Goal: Information Seeking & Learning: Learn about a topic

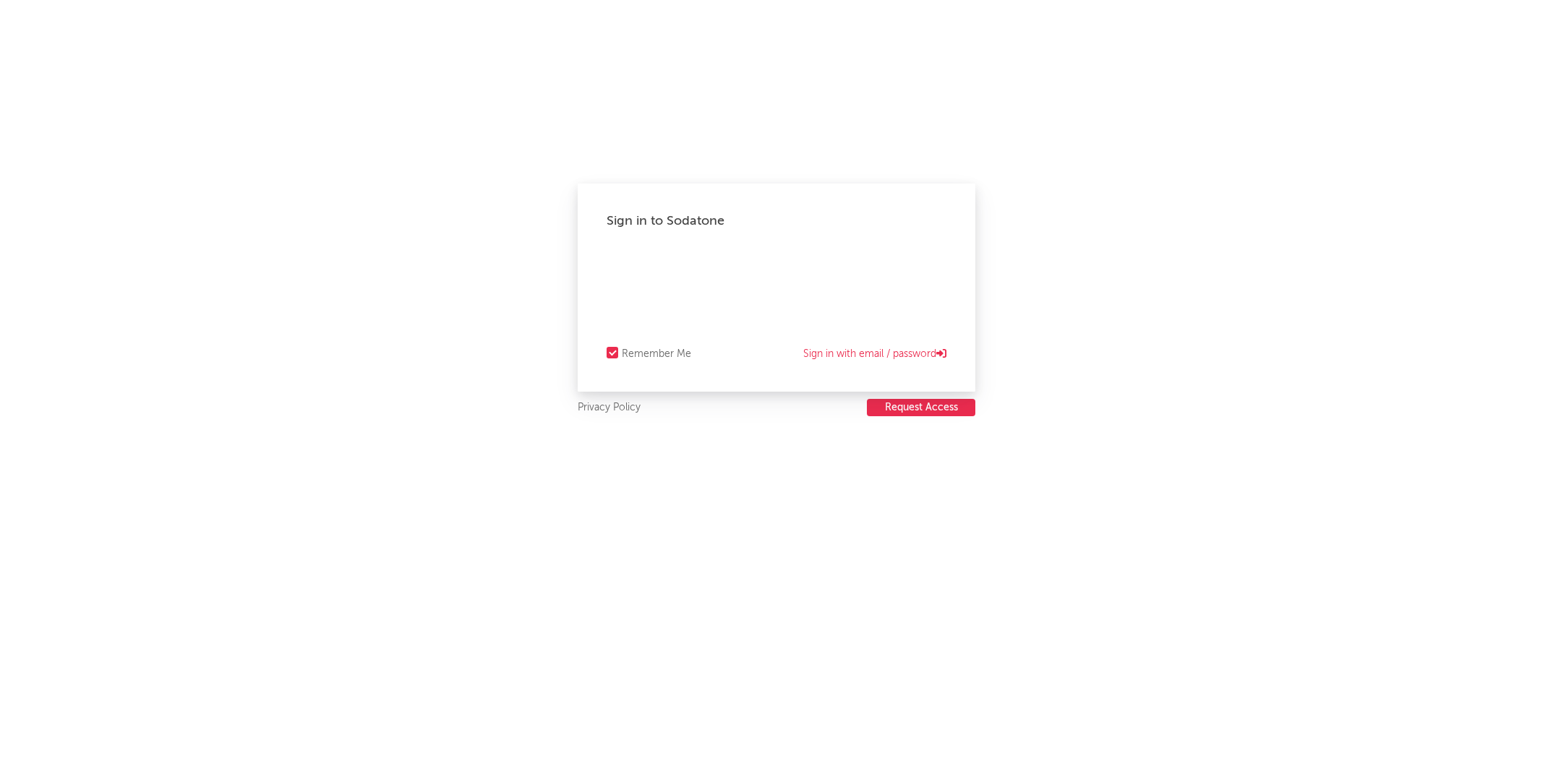
select select "recorded_music"
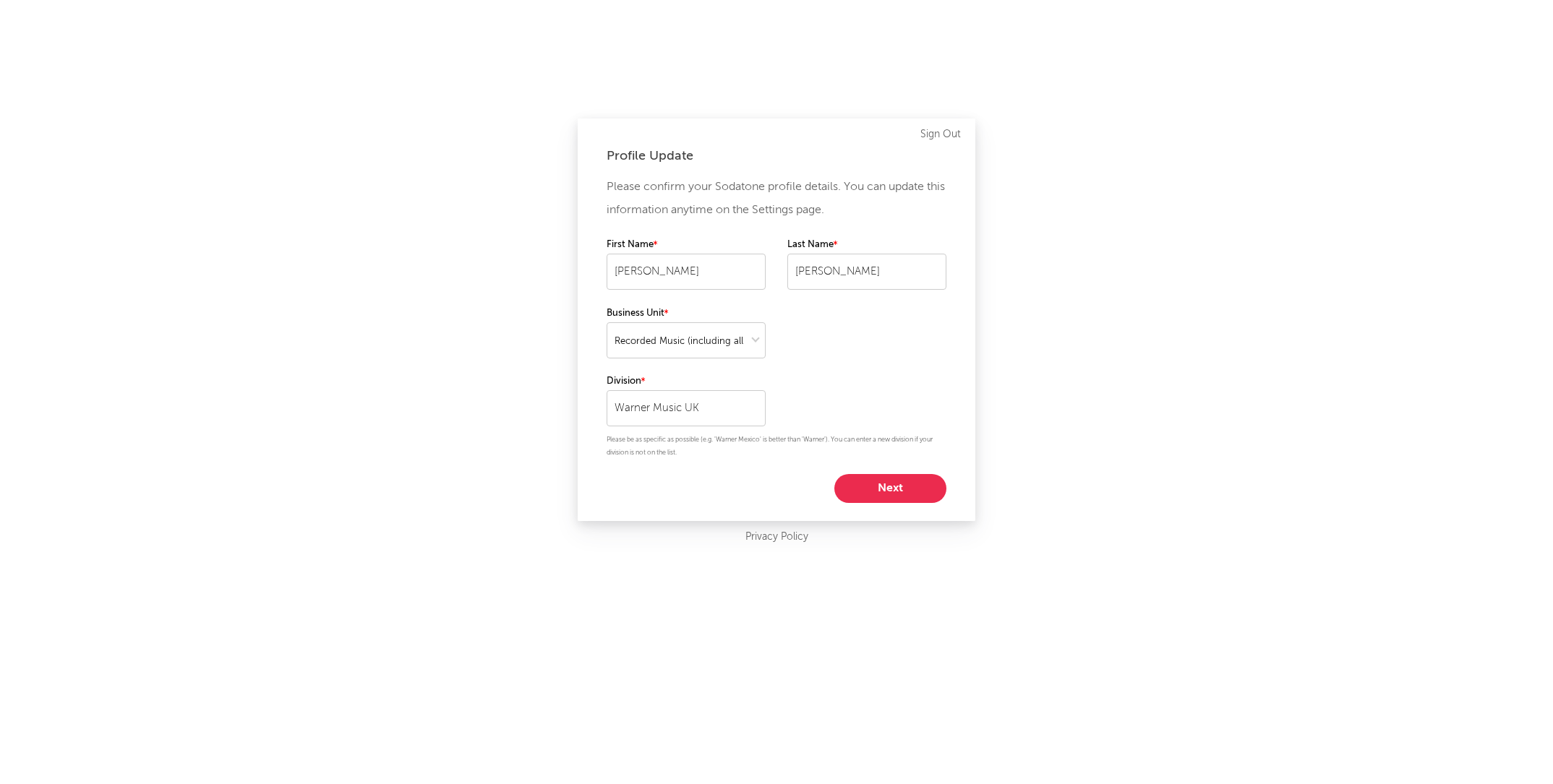
click at [897, 483] on button "Next" at bounding box center [891, 488] width 112 height 28
select select "other"
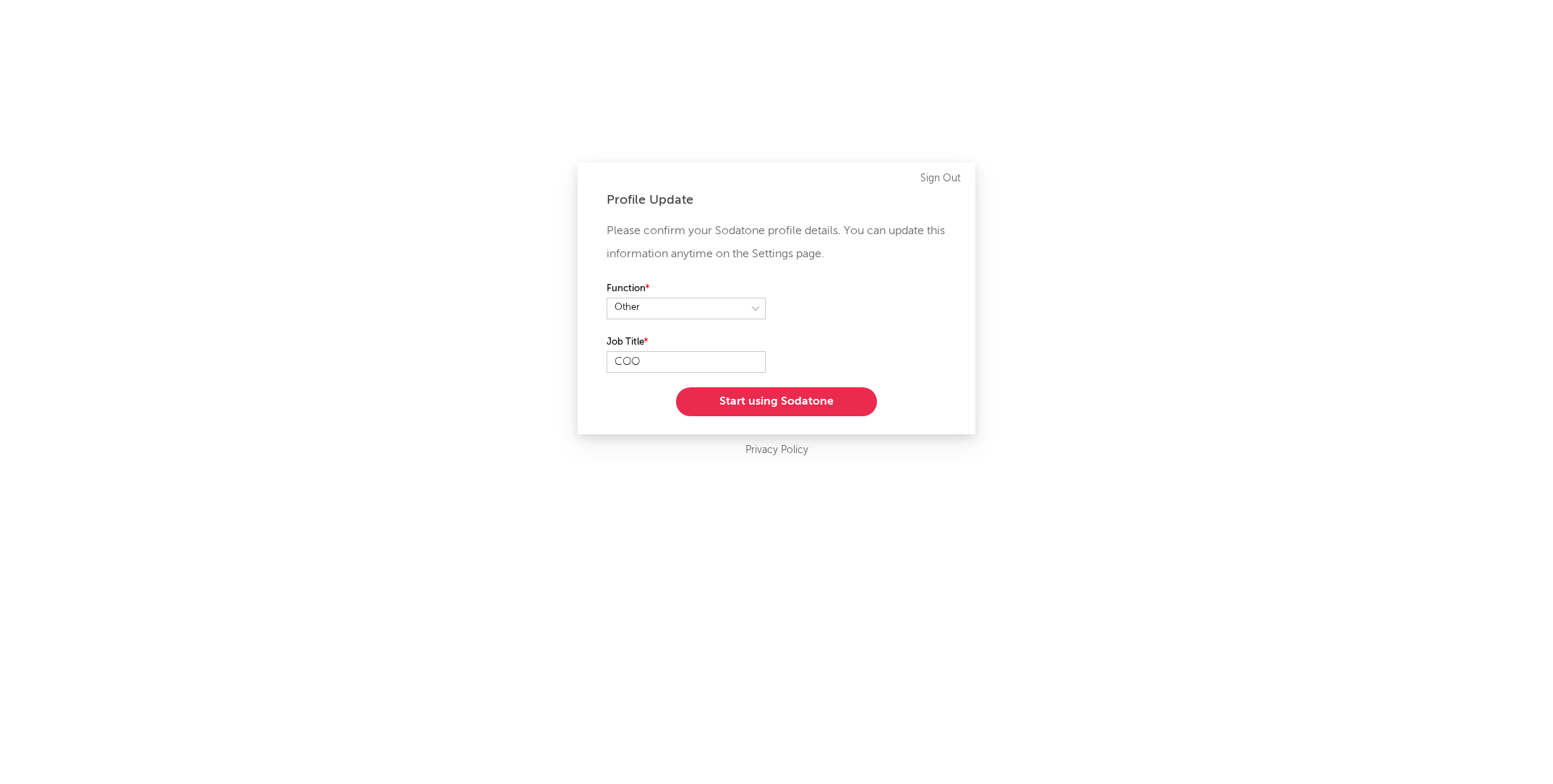
click at [802, 400] on button "Start using Sodatone" at bounding box center [776, 402] width 201 height 28
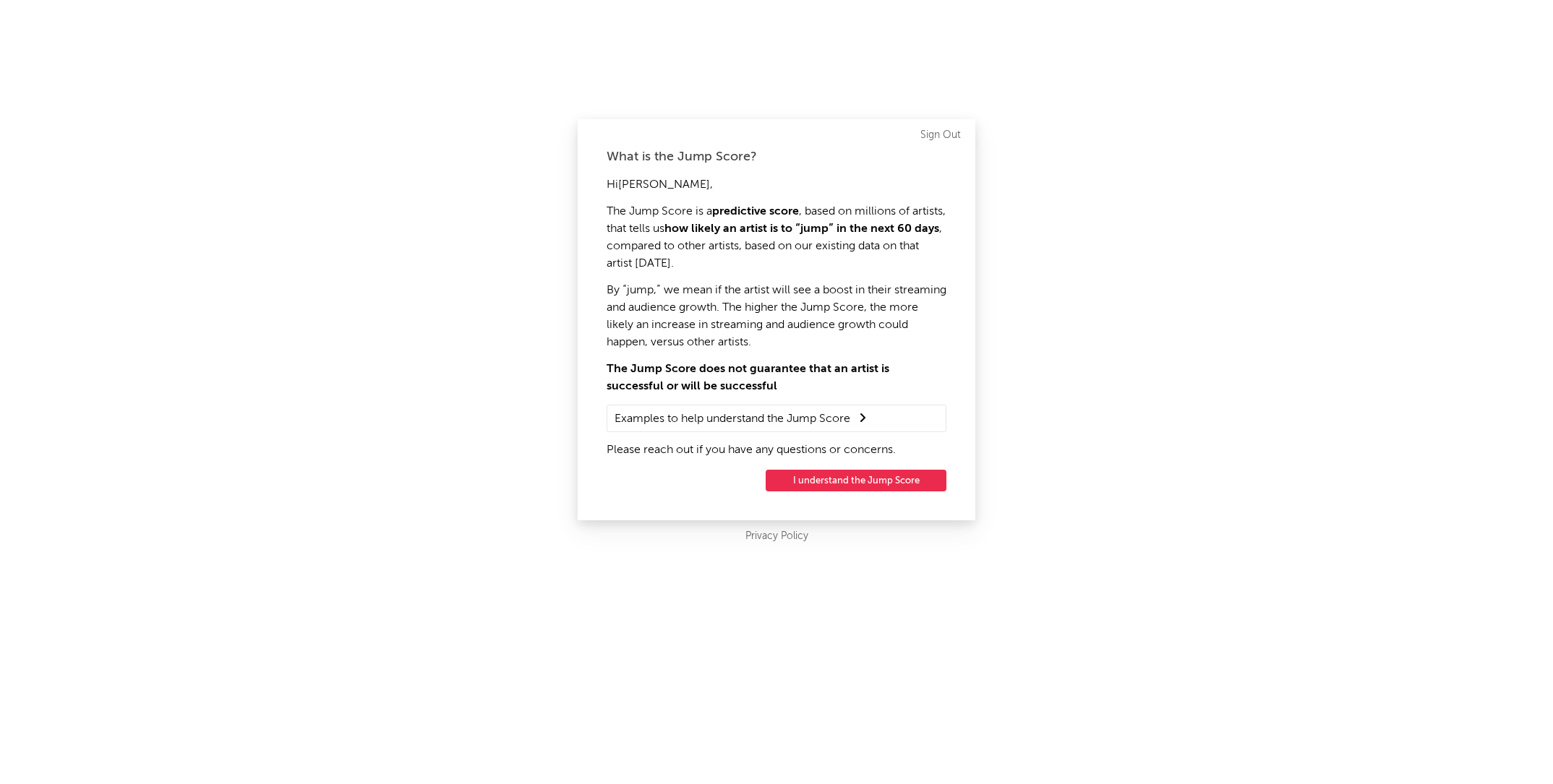
click at [865, 483] on button "I understand the Jump Score" at bounding box center [856, 481] width 181 height 22
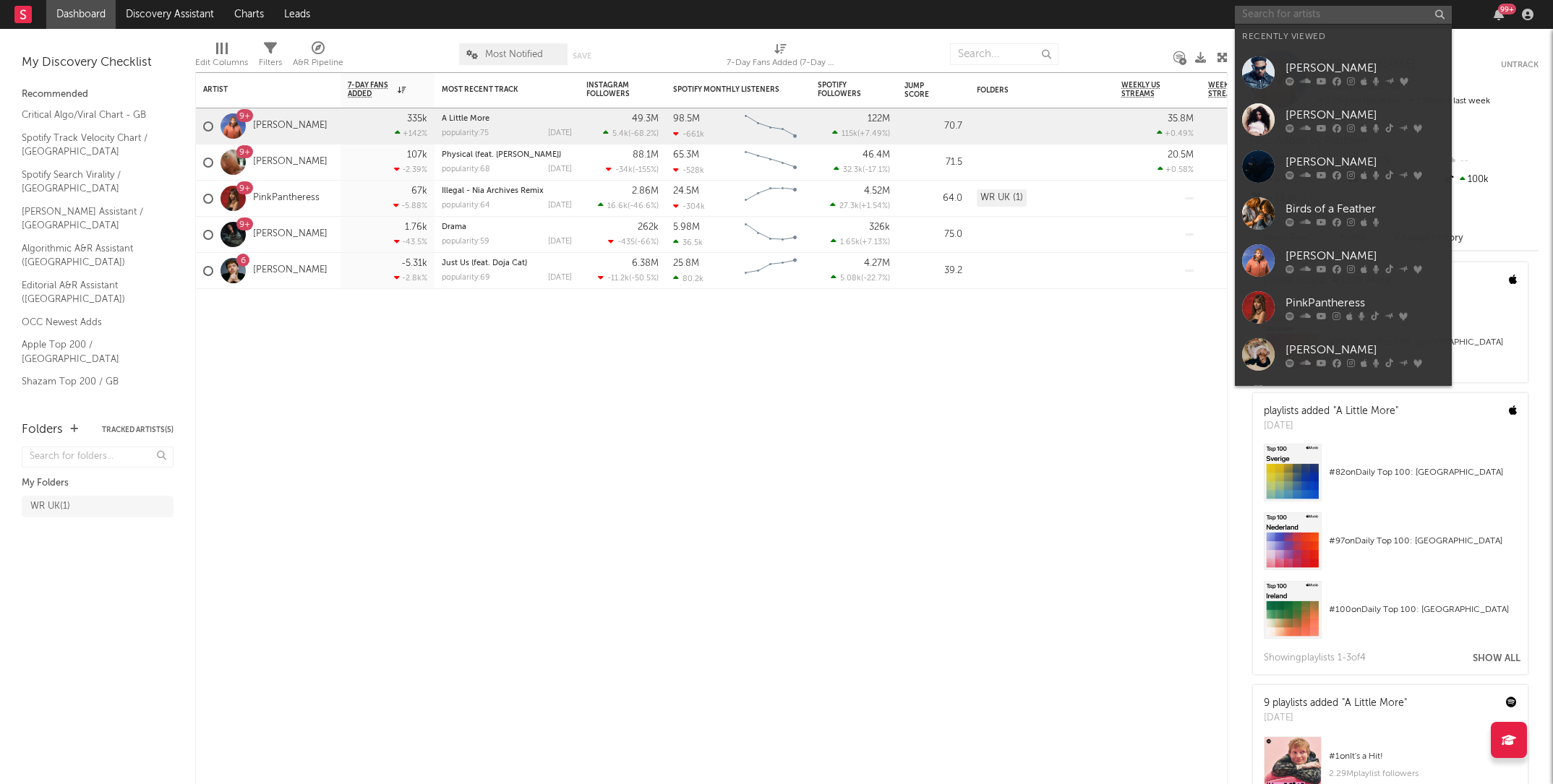
click at [1347, 12] on input "text" at bounding box center [1343, 15] width 217 height 18
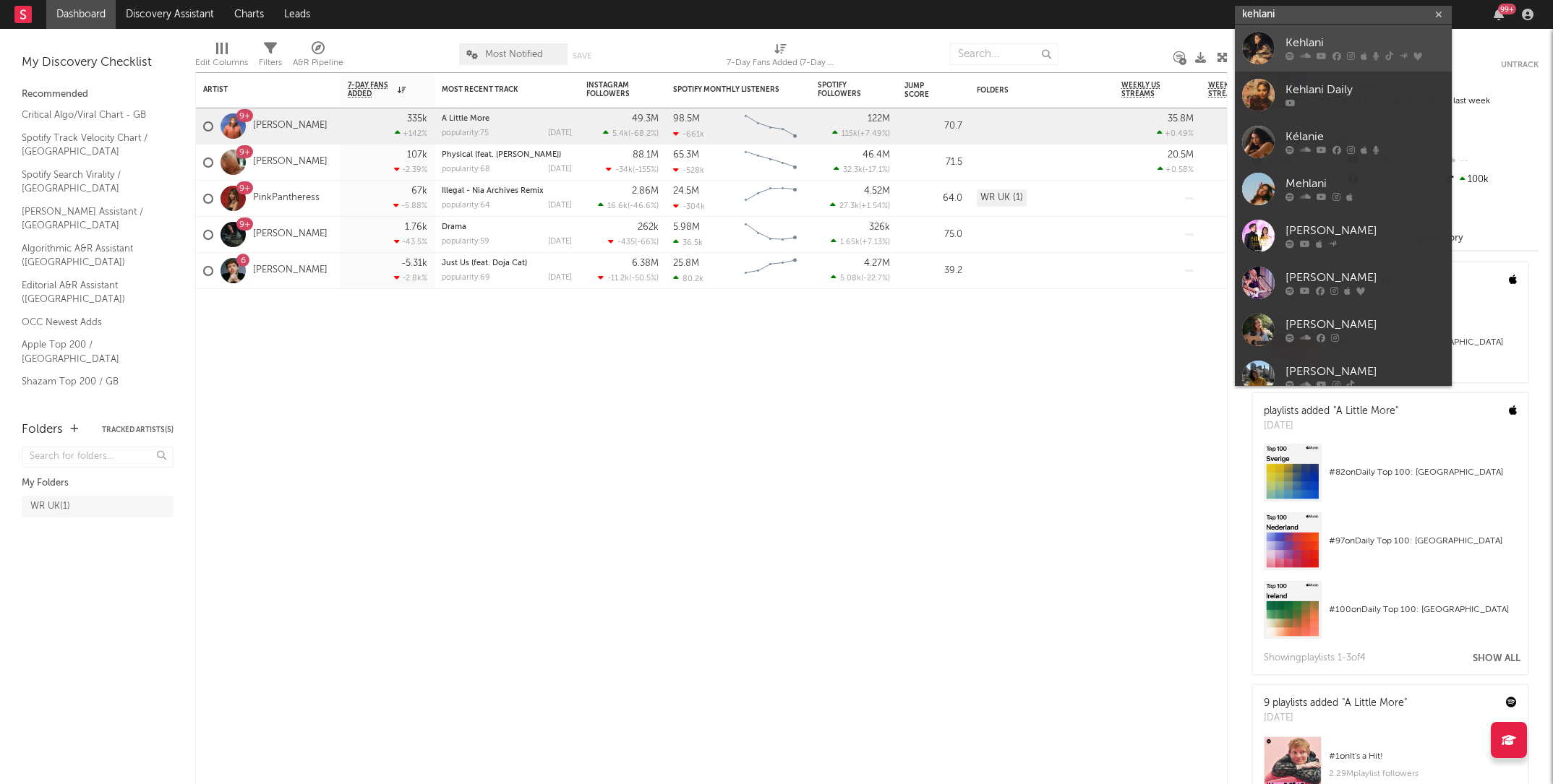
type input "kehlani"
click at [1315, 49] on div "Kehlani" at bounding box center [1365, 43] width 159 height 17
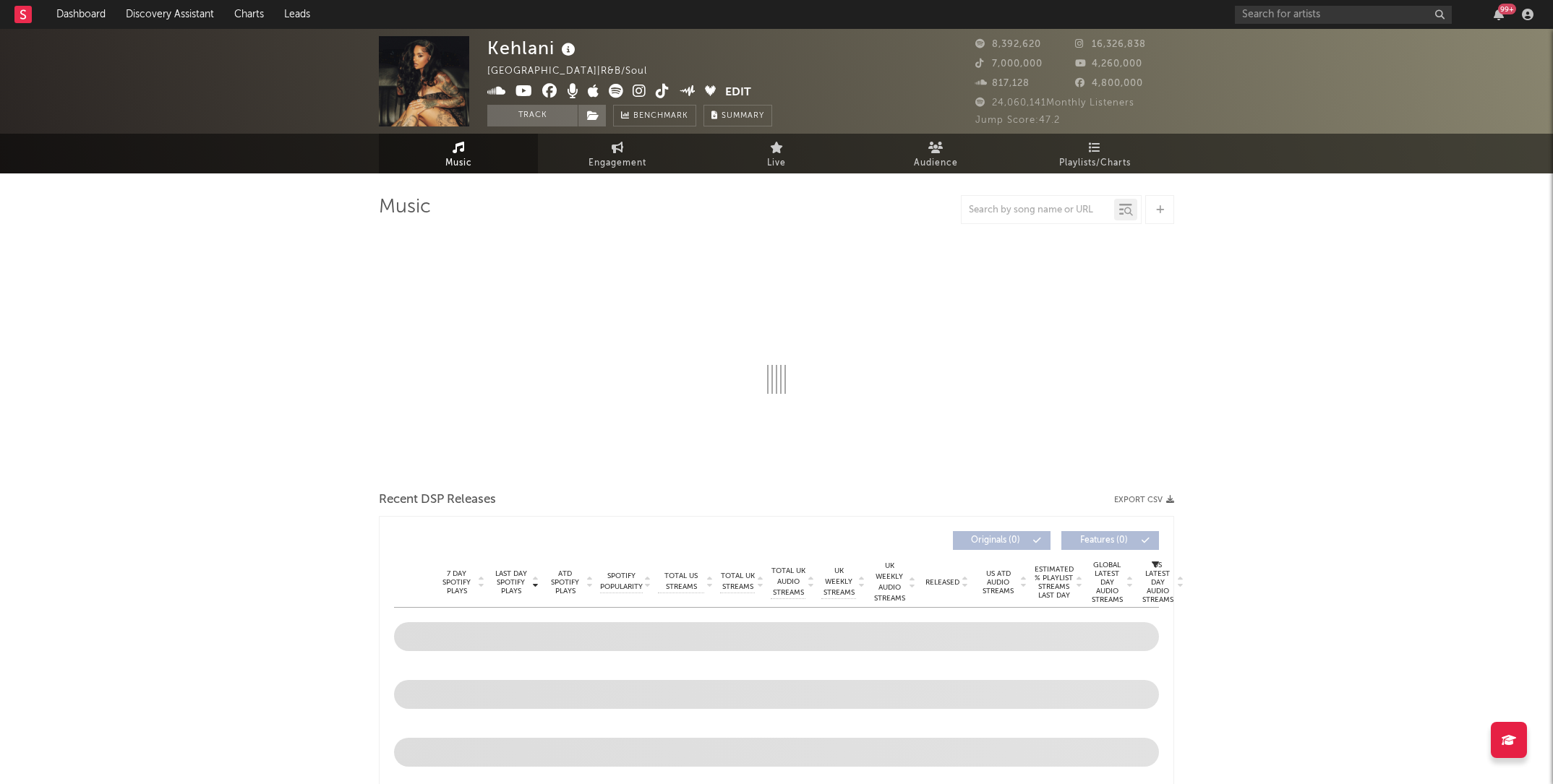
select select "6m"
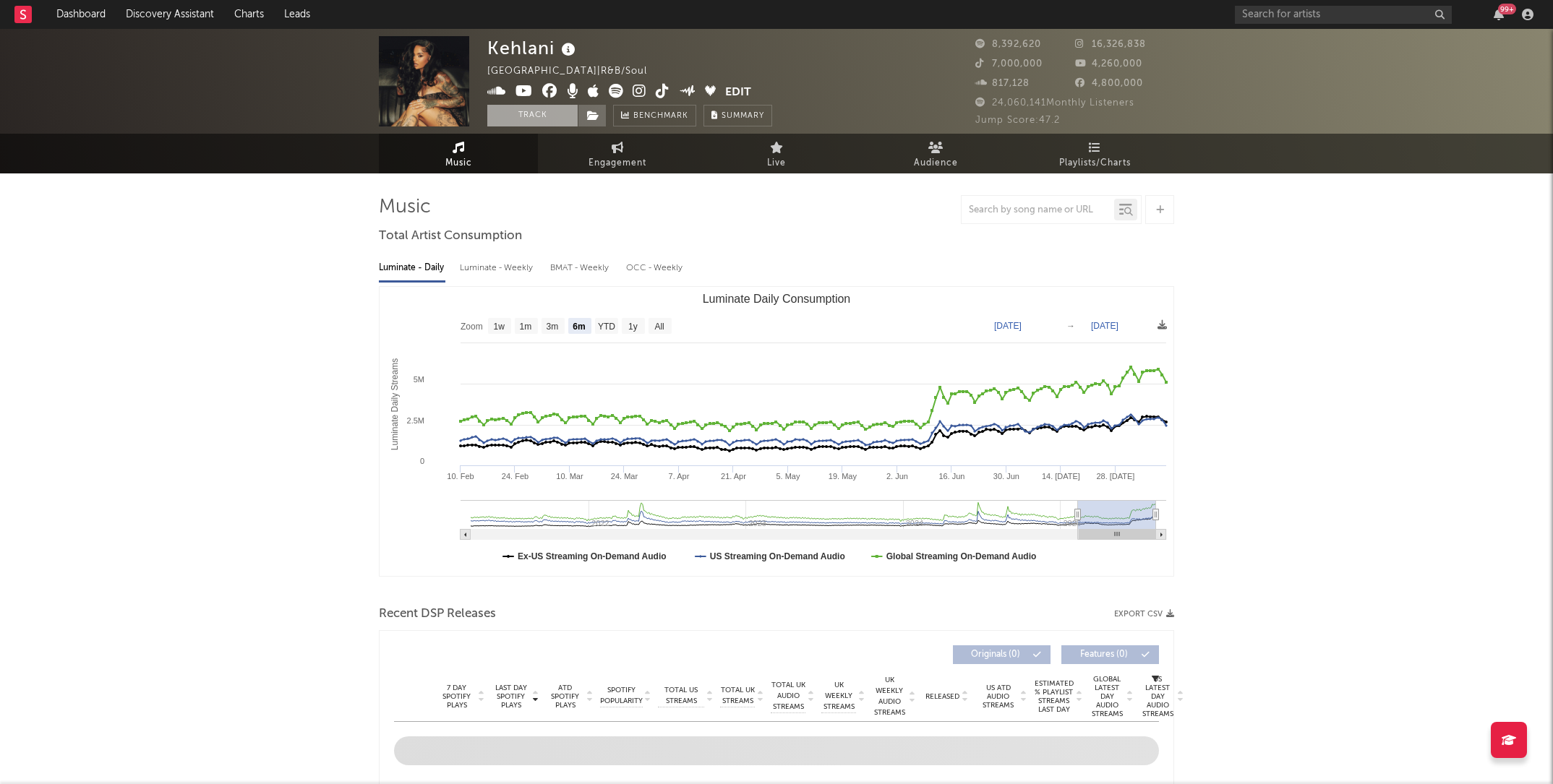
click at [545, 112] on button "Track" at bounding box center [532, 116] width 90 height 22
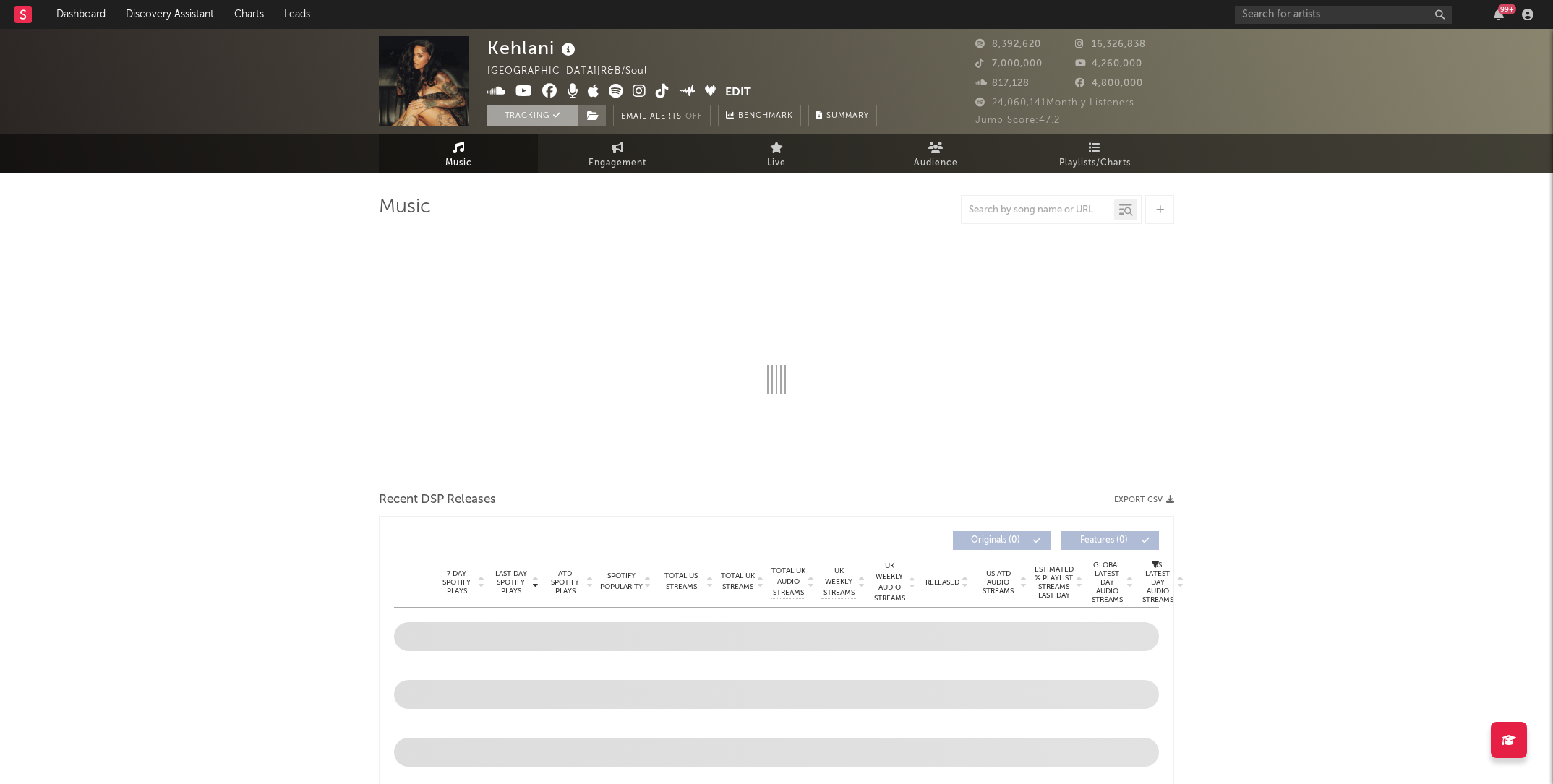
select select "6m"
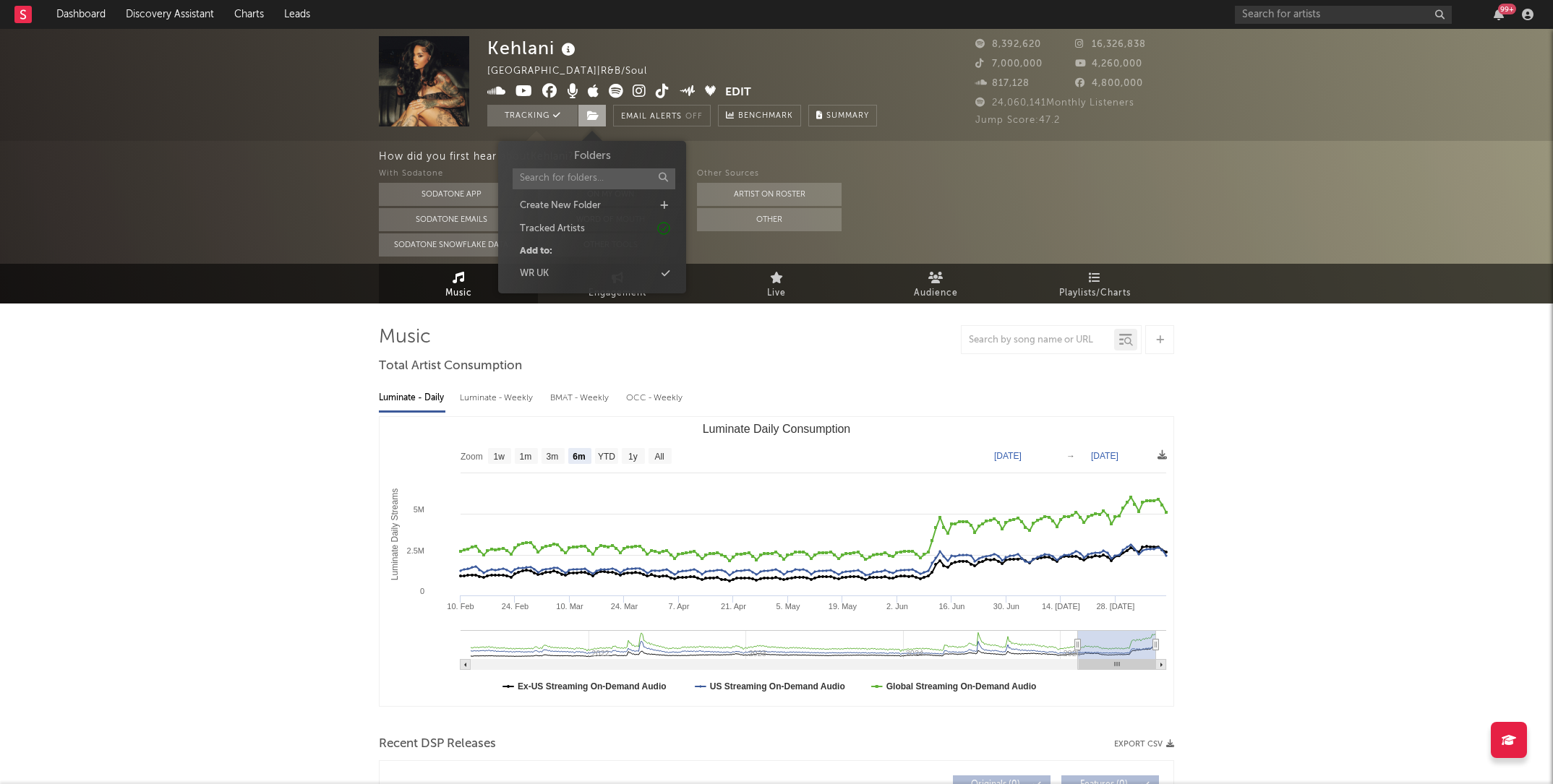
click at [591, 115] on icon at bounding box center [593, 115] width 12 height 10
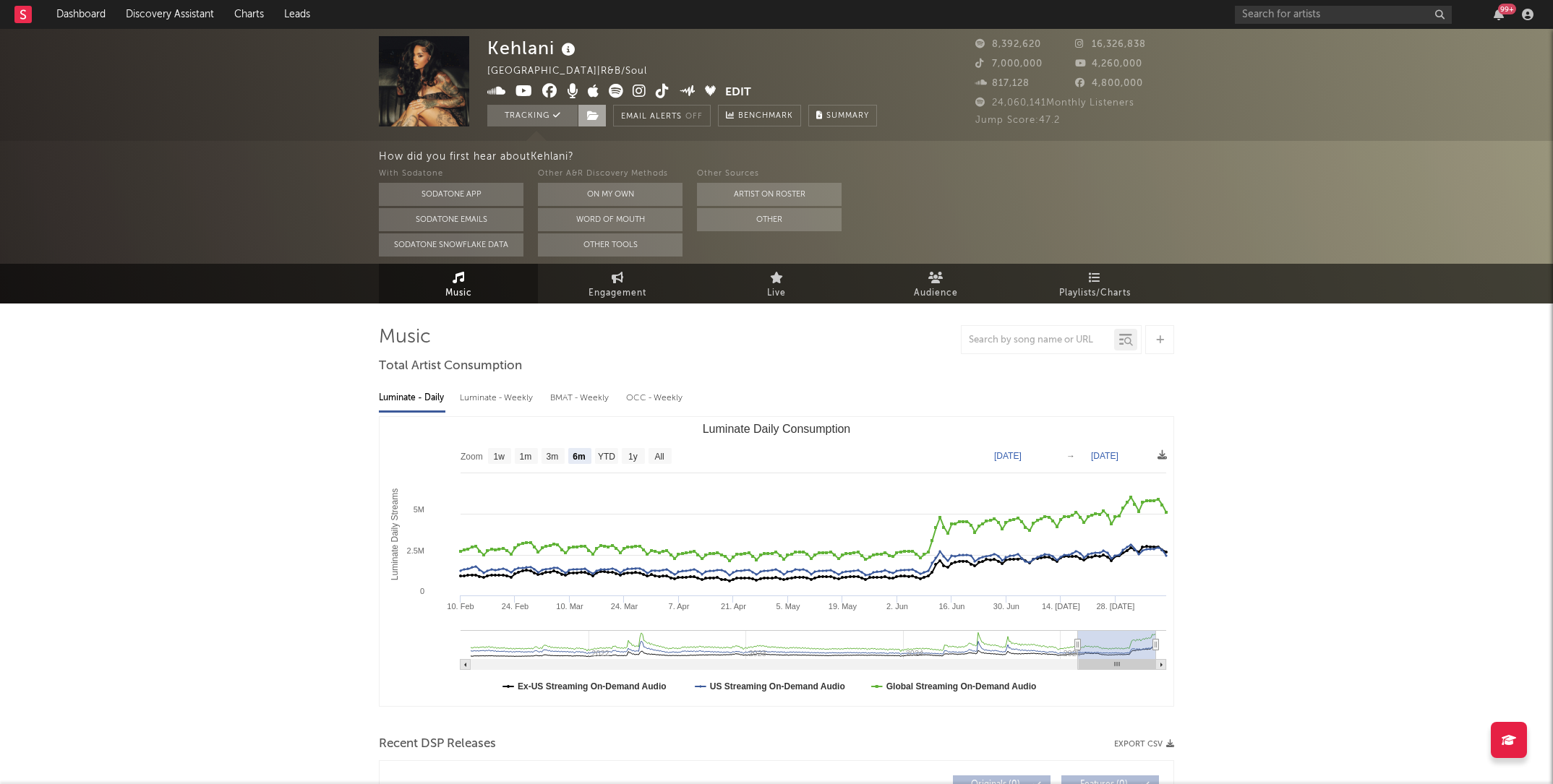
click at [591, 115] on icon at bounding box center [593, 115] width 12 height 10
click at [560, 114] on icon at bounding box center [557, 115] width 8 height 8
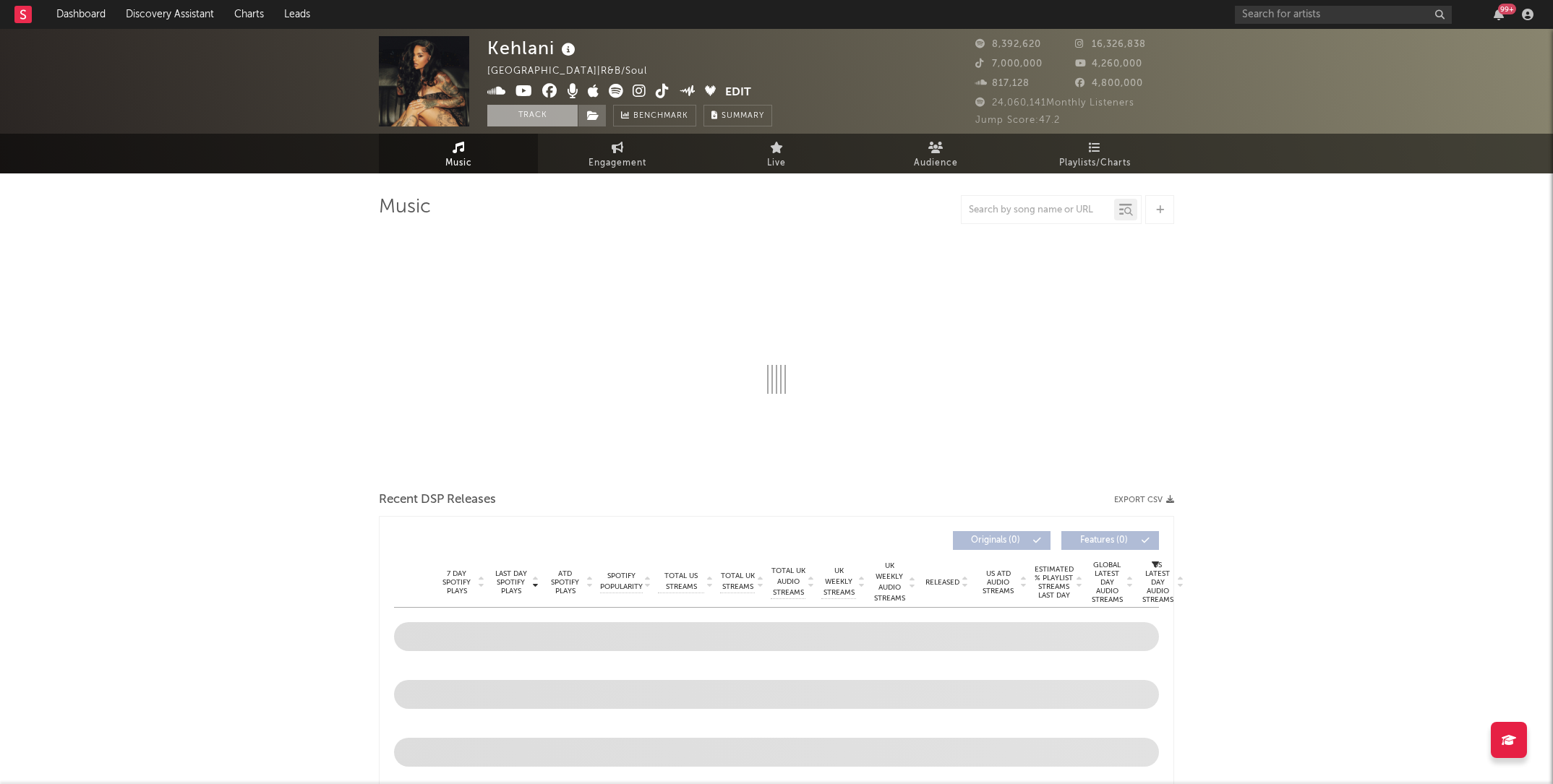
select select "6m"
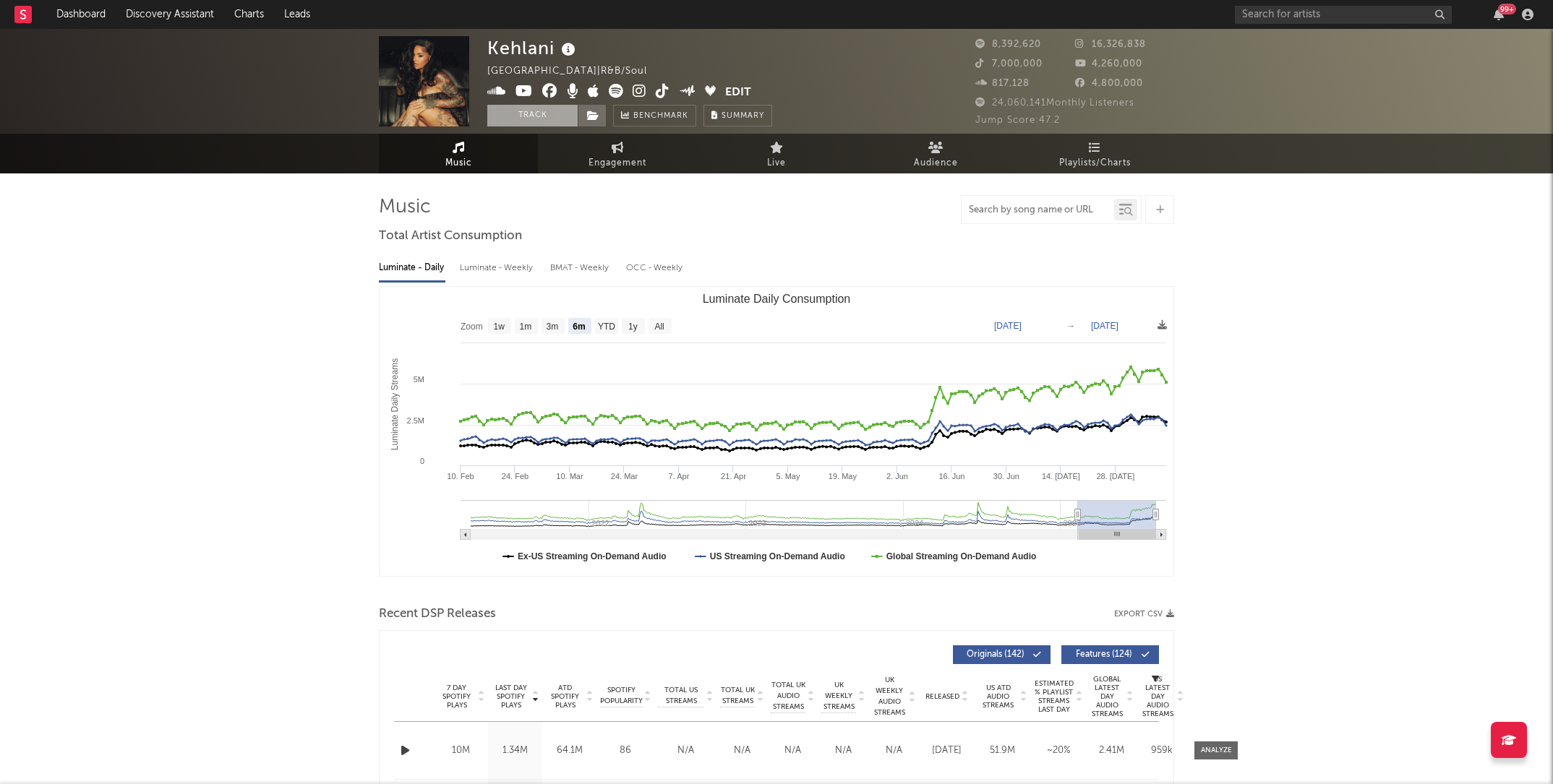
click at [1025, 207] on input "text" at bounding box center [1038, 210] width 153 height 12
type input "folded"
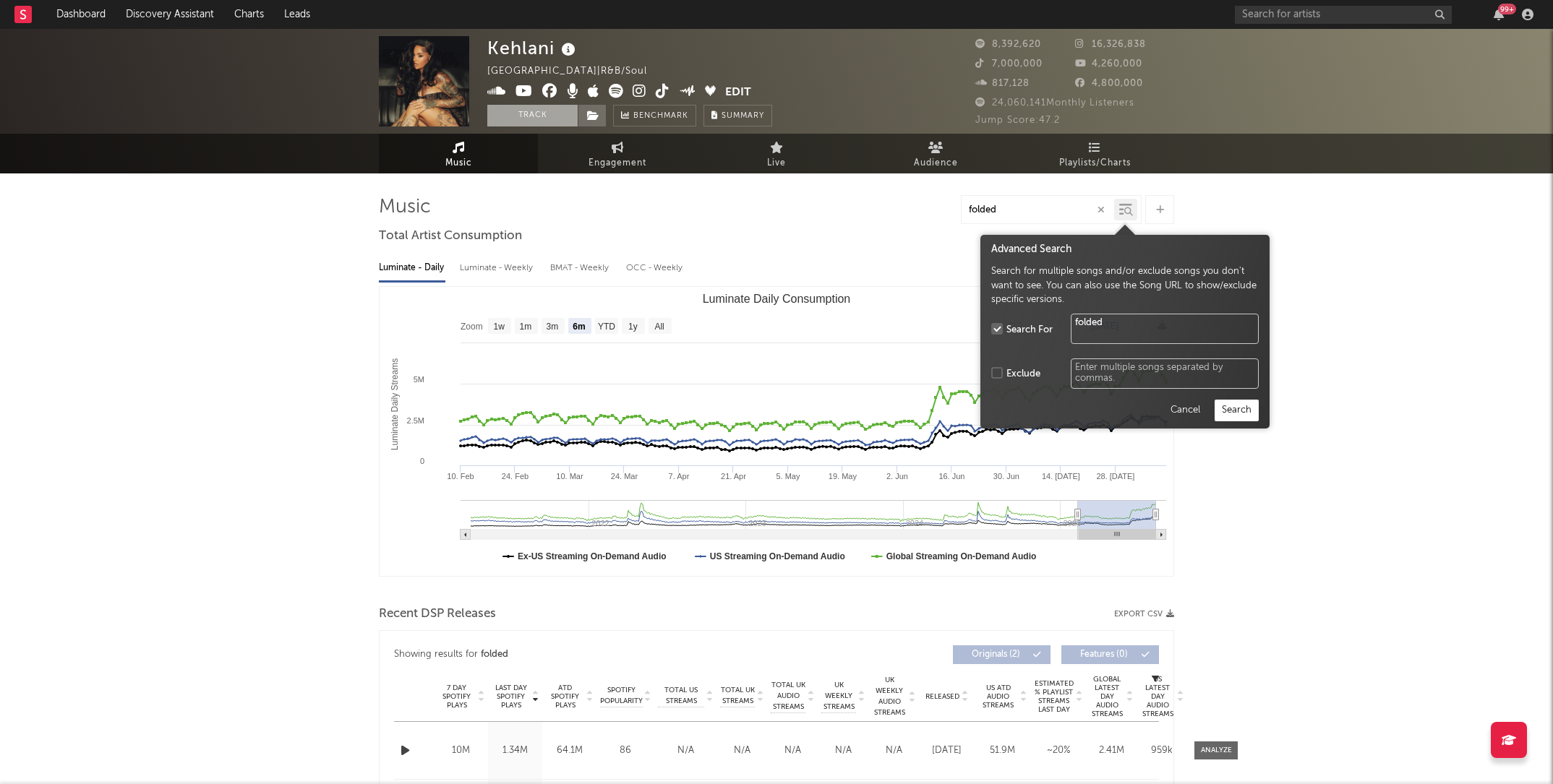
click at [1125, 215] on icon at bounding box center [1128, 211] width 8 height 8
click at [1236, 410] on button "Search" at bounding box center [1237, 411] width 44 height 22
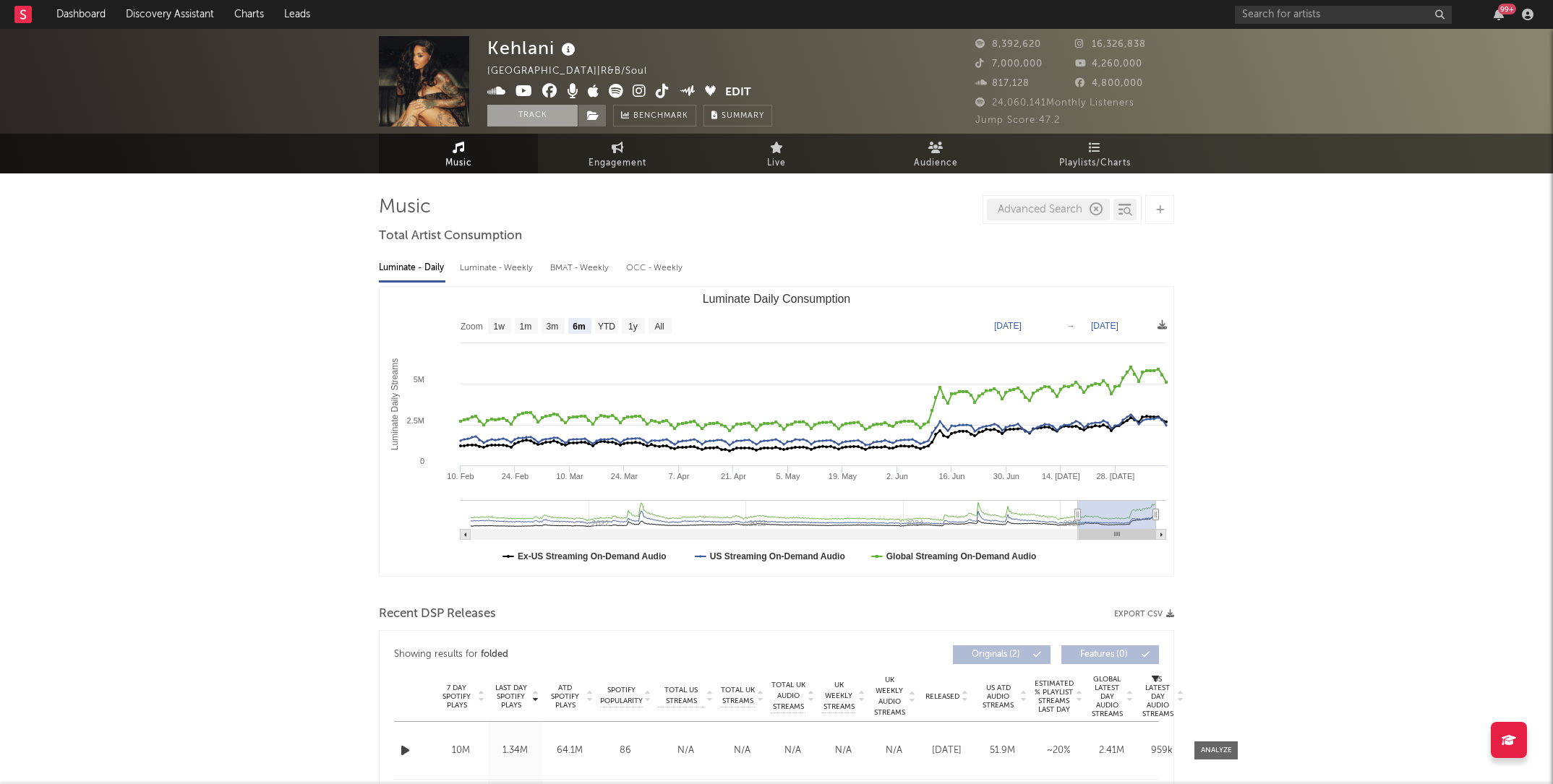
scroll to position [1, 0]
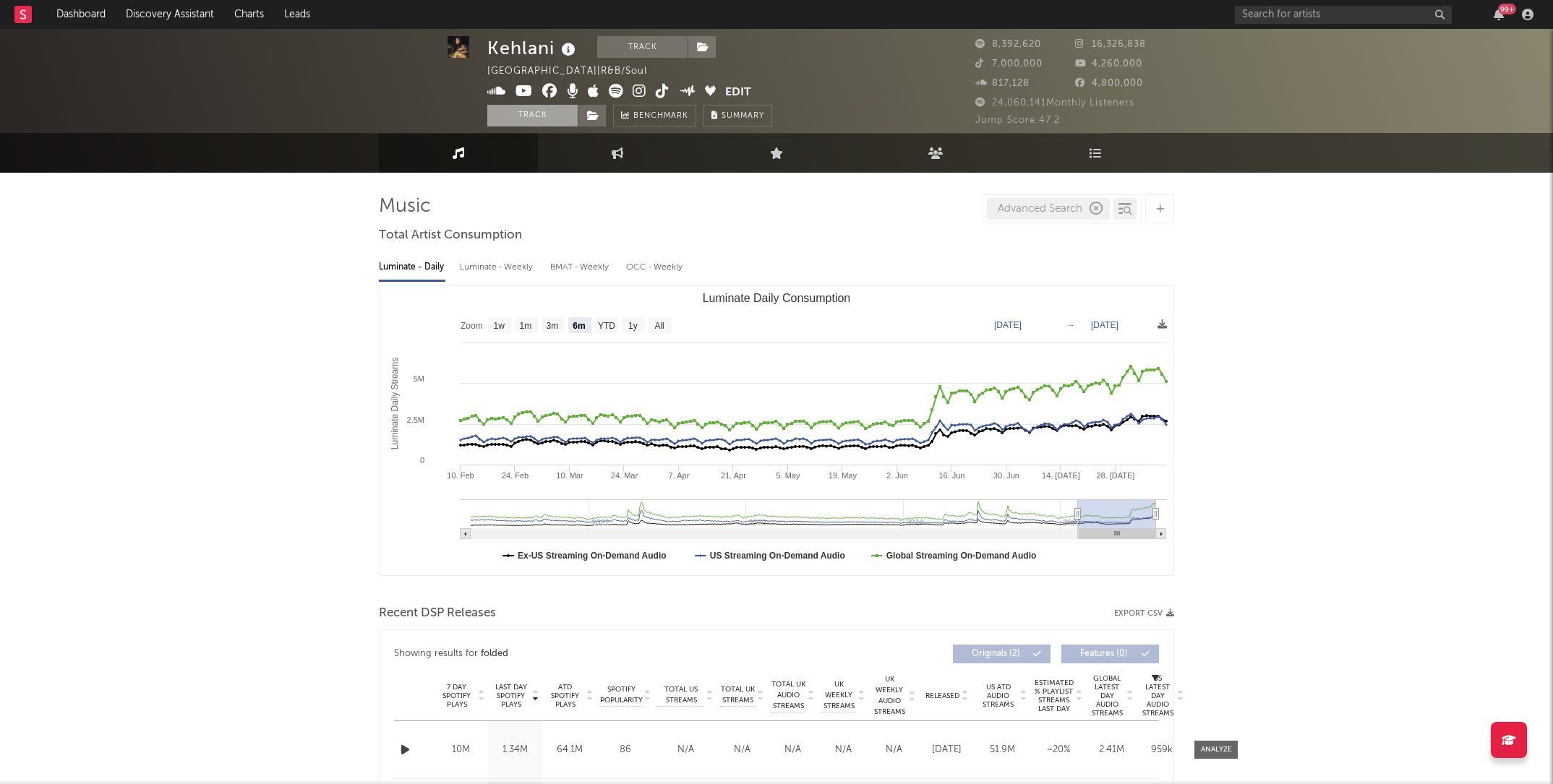
click at [463, 159] on link "Music" at bounding box center [458, 153] width 159 height 40
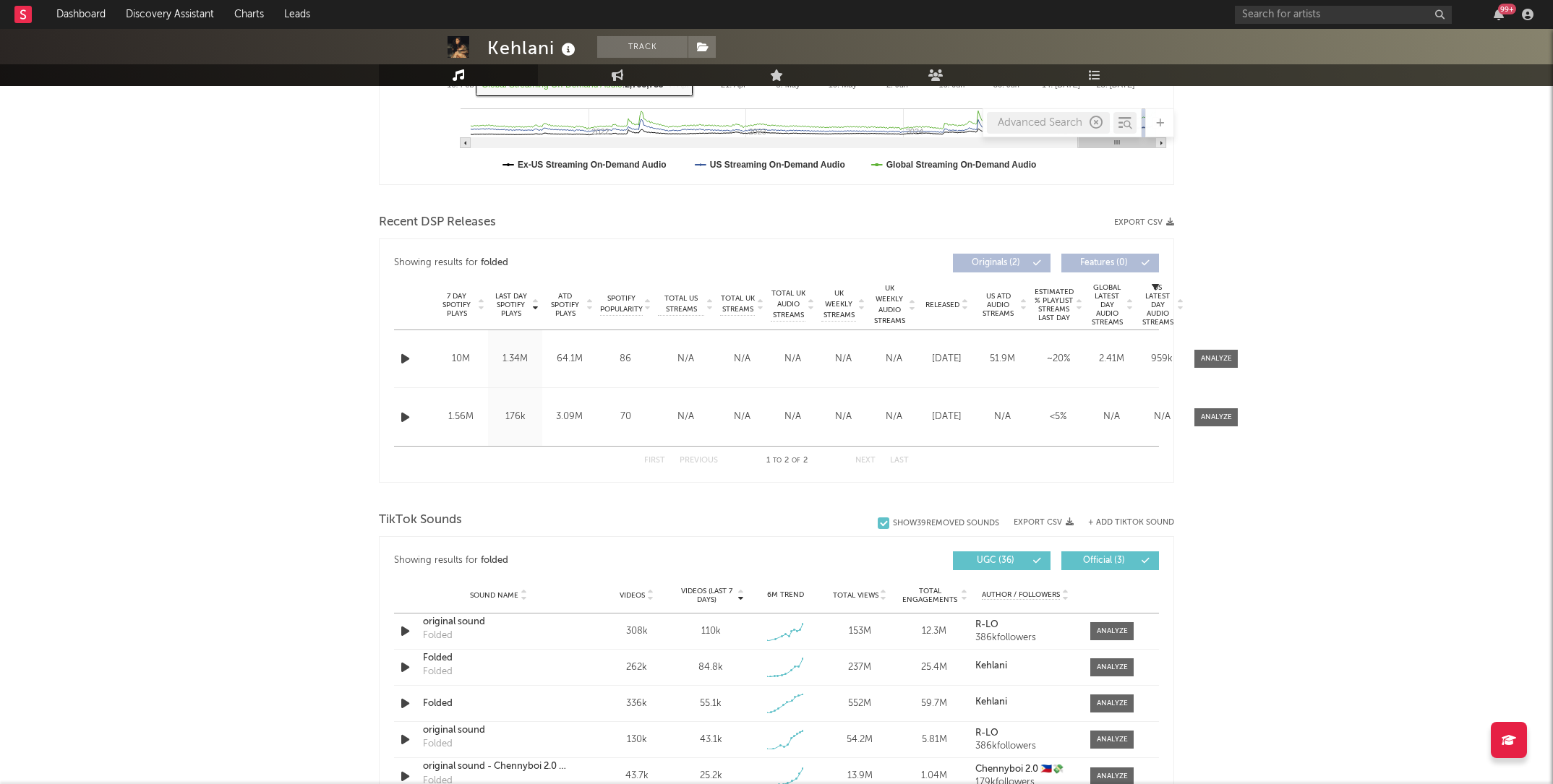
scroll to position [393, 0]
click at [404, 355] on icon "button" at bounding box center [405, 358] width 16 height 18
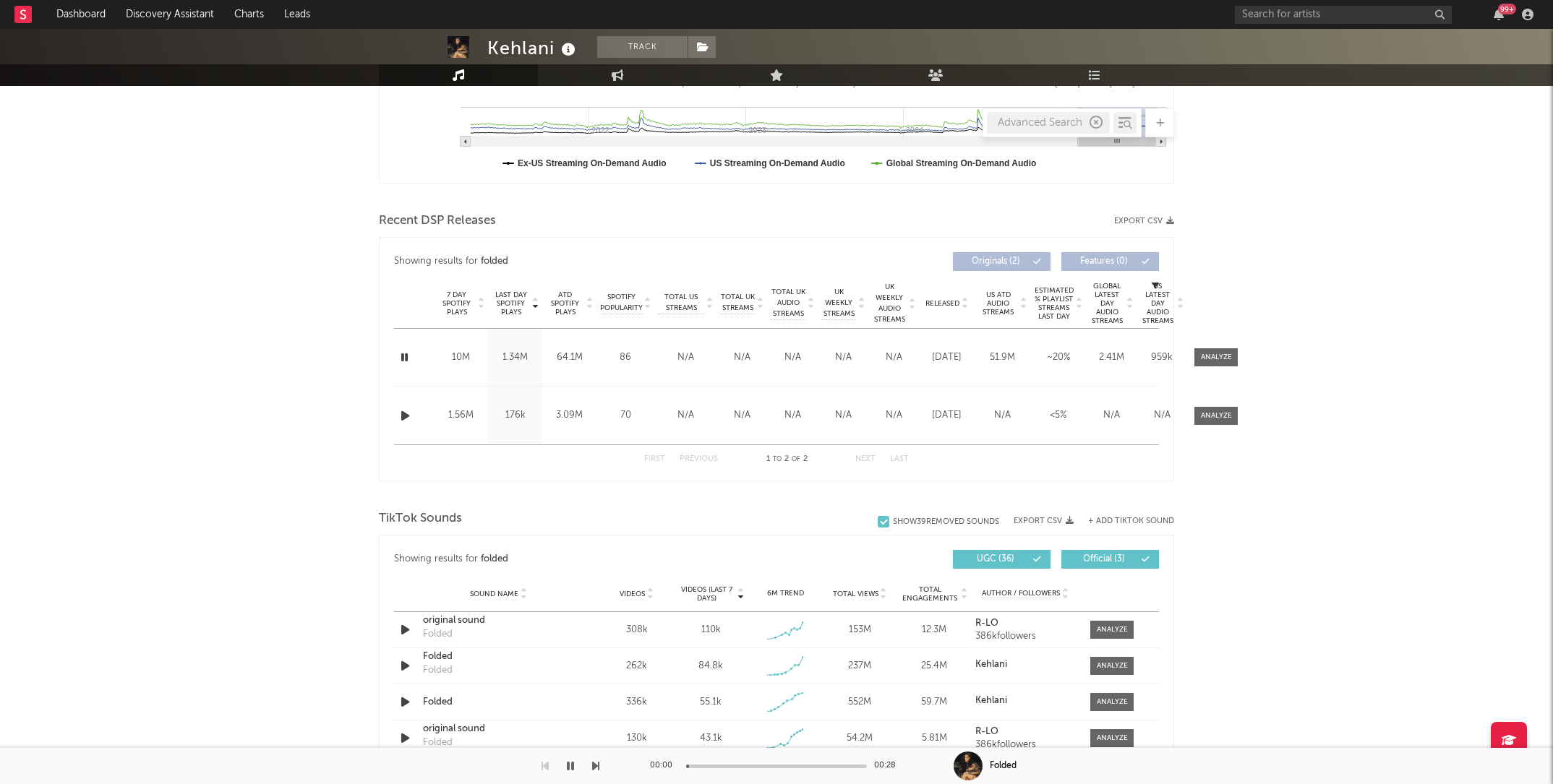
click at [404, 355] on icon "button" at bounding box center [405, 358] width 14 height 18
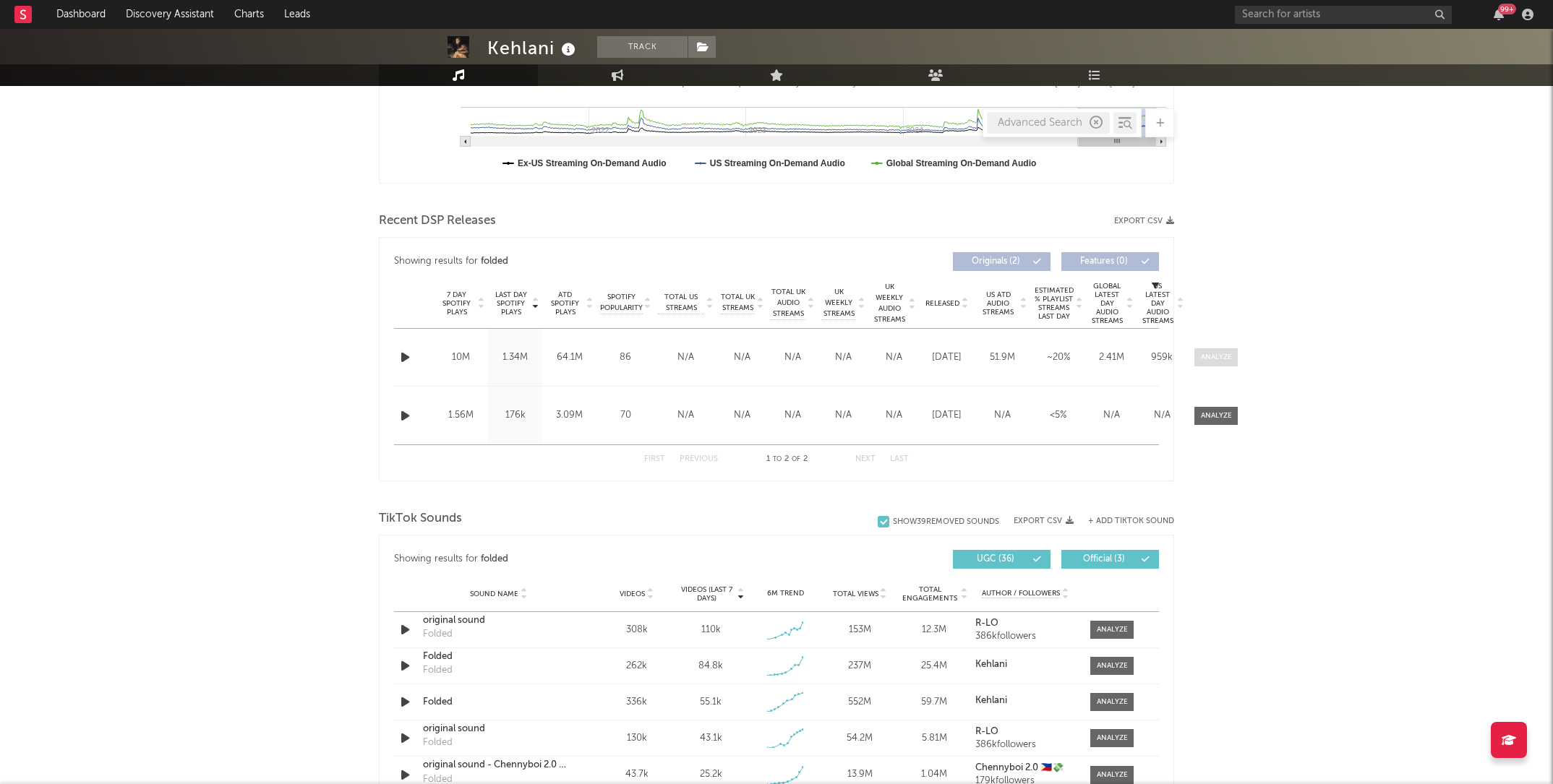
click at [1217, 356] on div at bounding box center [1216, 358] width 31 height 11
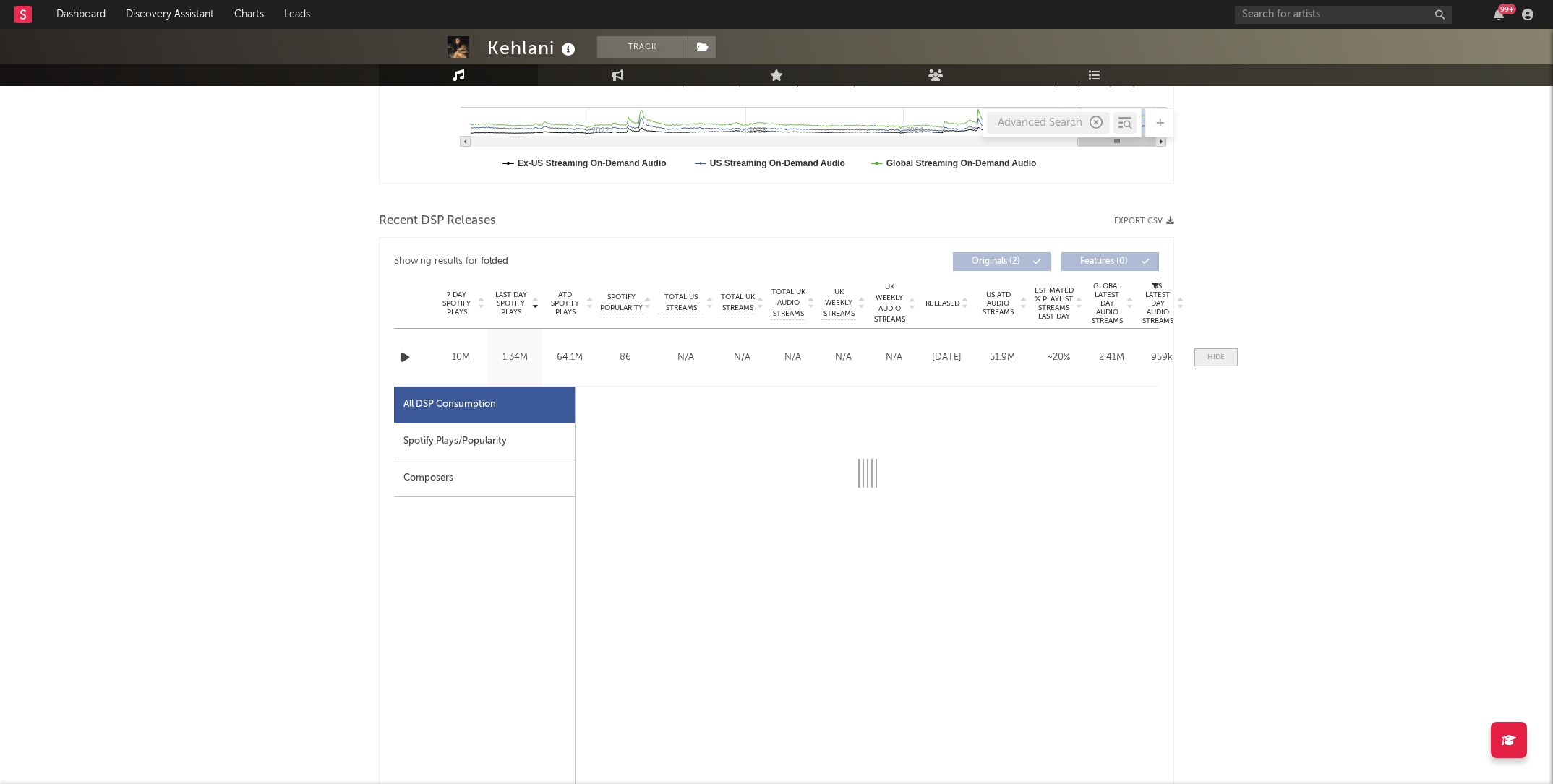
select select "1w"
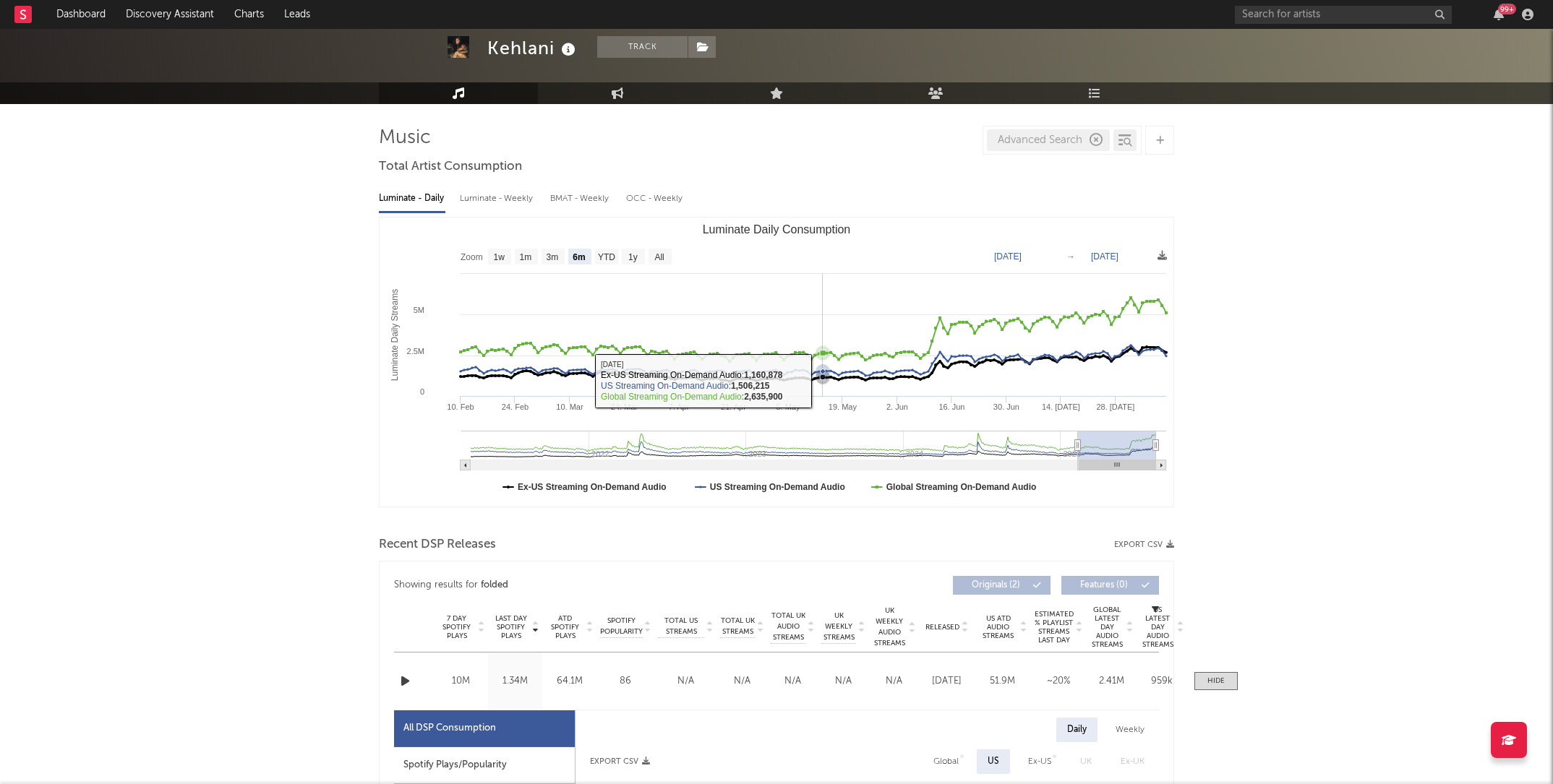
scroll to position [0, 0]
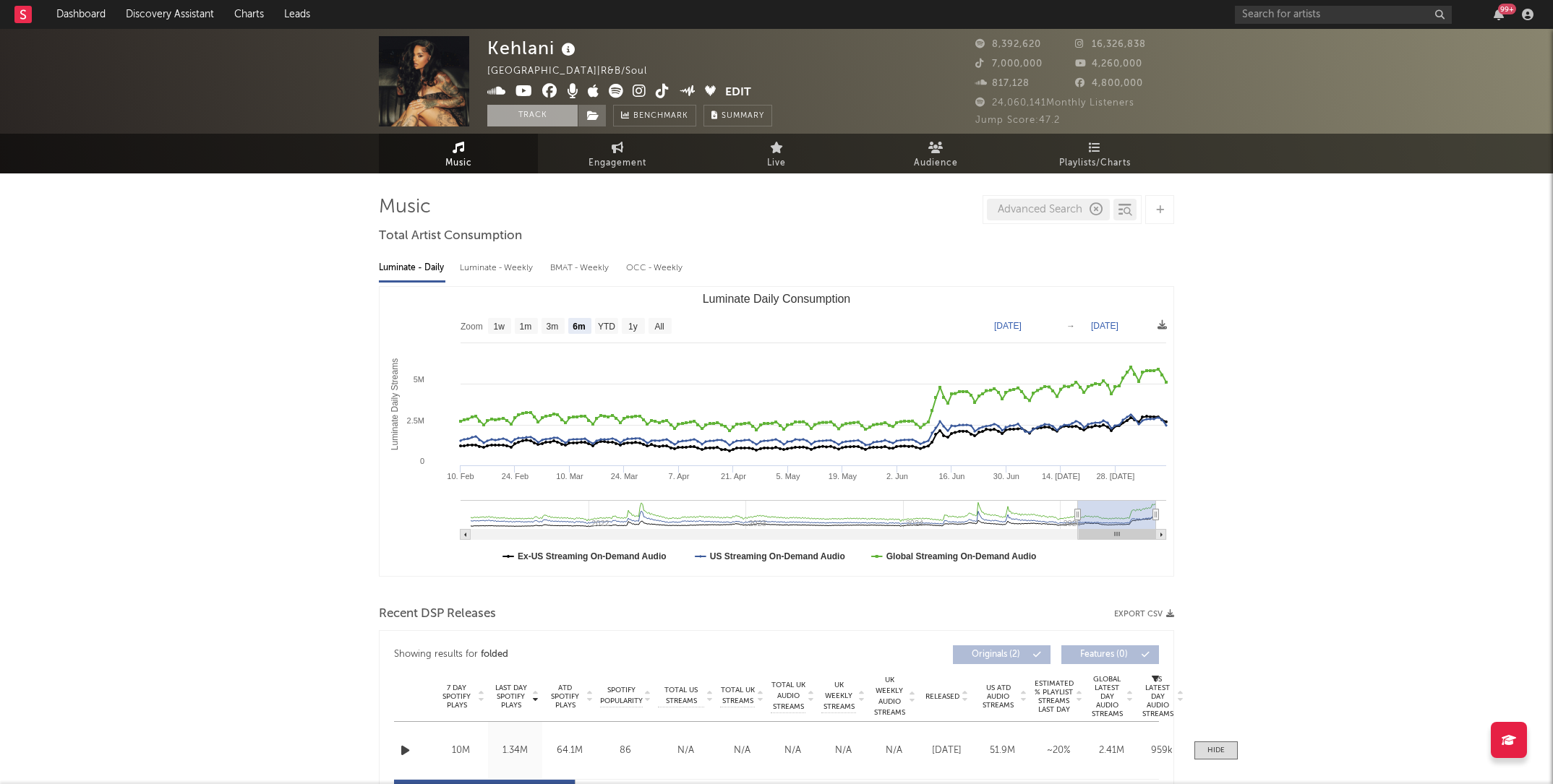
click at [638, 269] on div "OCC - Weekly" at bounding box center [655, 267] width 58 height 25
select select "6m"
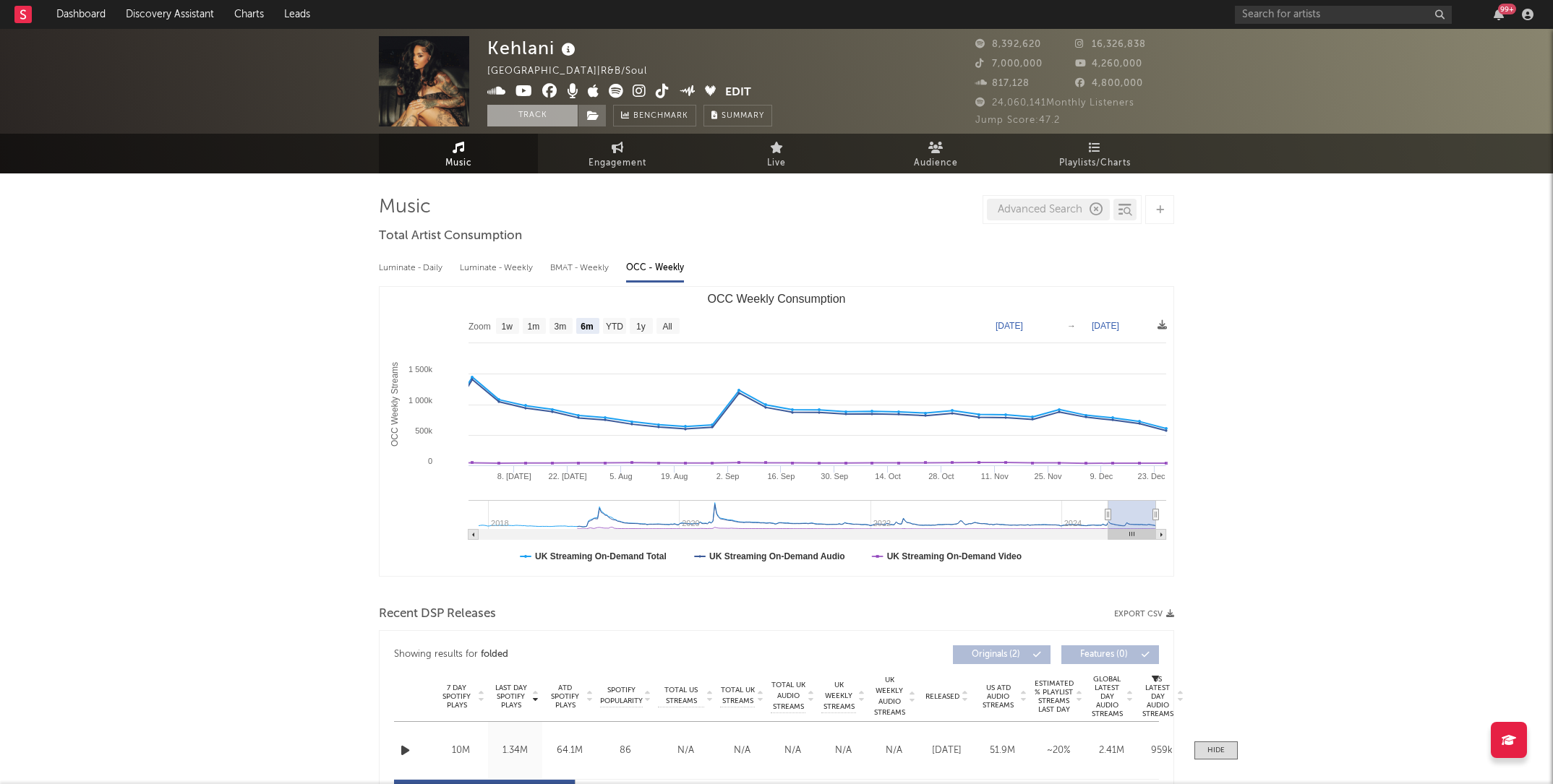
click at [392, 267] on div "Luminate - Daily" at bounding box center [412, 267] width 66 height 25
select select "6m"
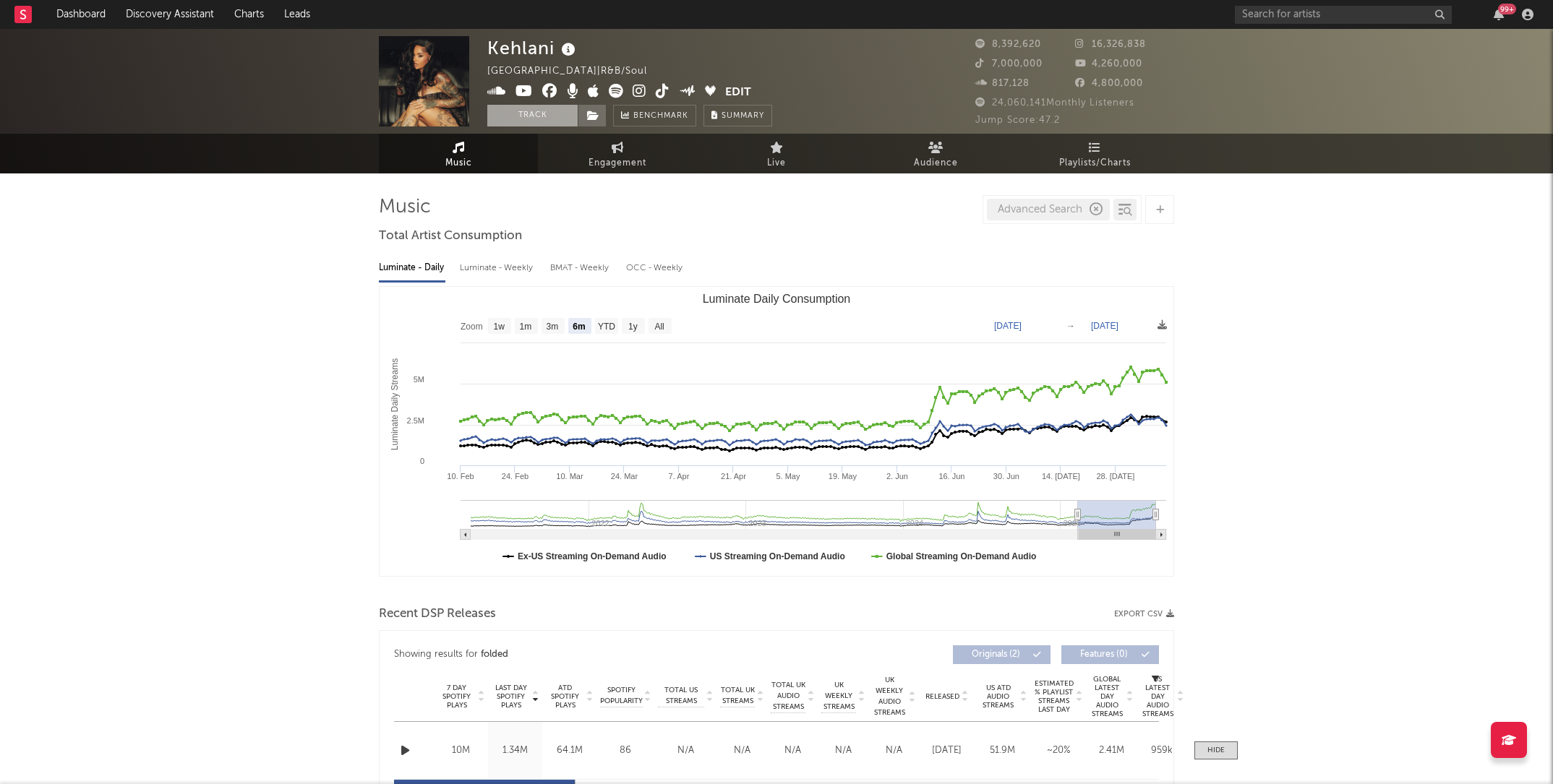
click at [540, 50] on div "Kehlani" at bounding box center [533, 48] width 92 height 24
click at [439, 74] on img at bounding box center [424, 81] width 90 height 90
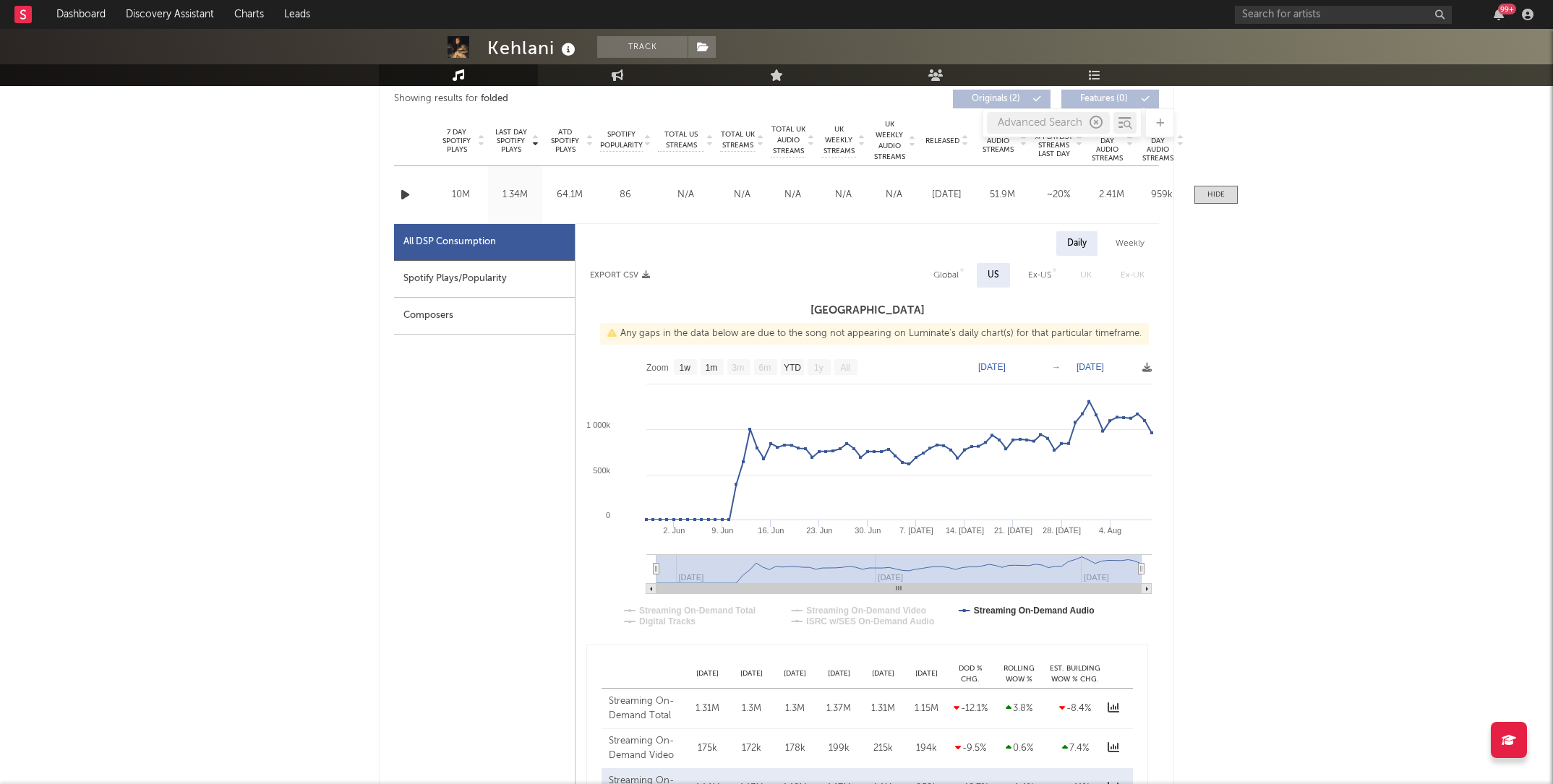
scroll to position [539, 0]
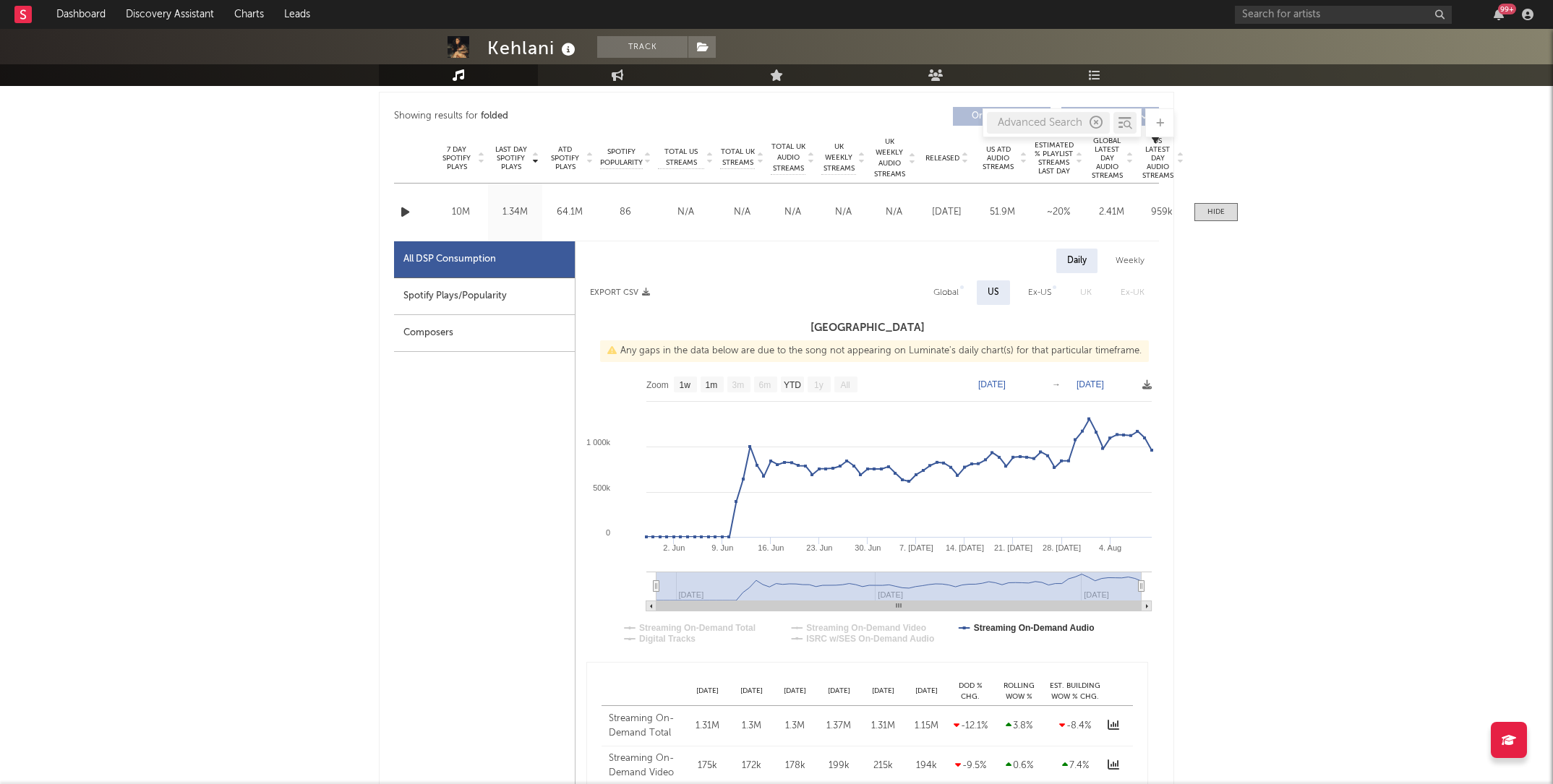
click at [466, 298] on div "Spotify Plays/Popularity" at bounding box center [485, 297] width 181 height 37
select select "1w"
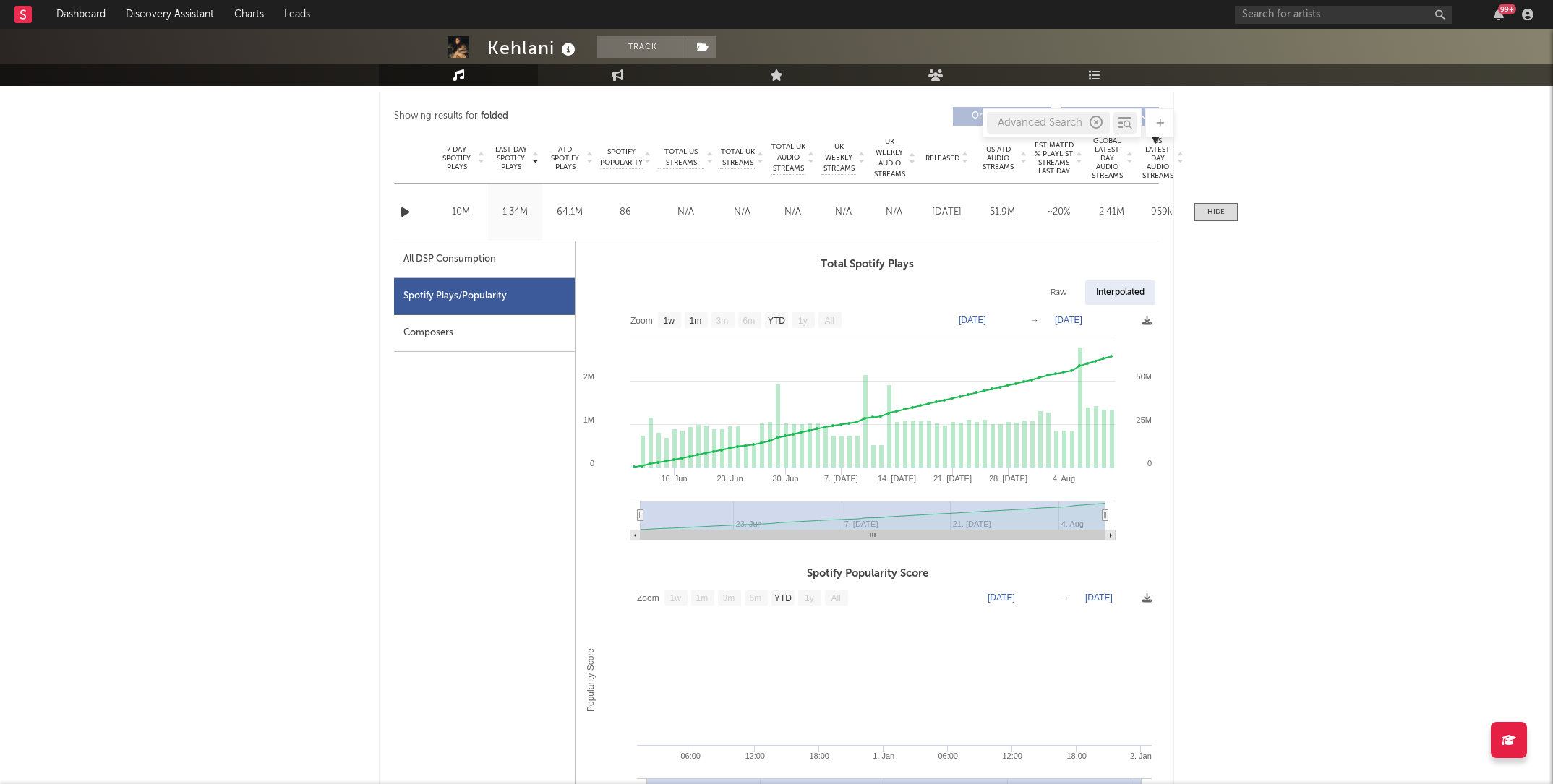
click at [456, 335] on div "Composers" at bounding box center [485, 334] width 181 height 37
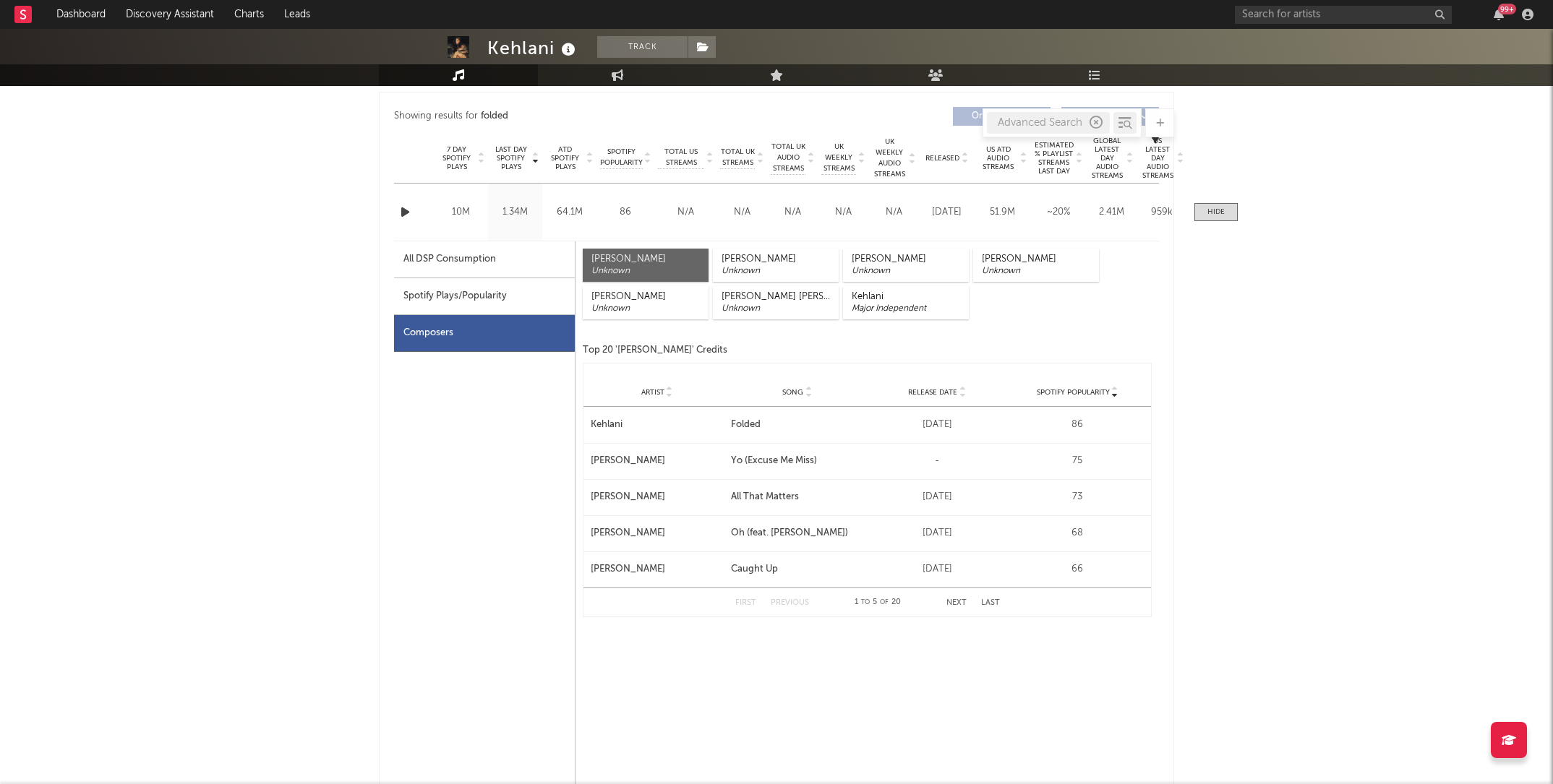
click at [460, 271] on div "All DSP Consumption" at bounding box center [485, 260] width 181 height 37
select select "1w"
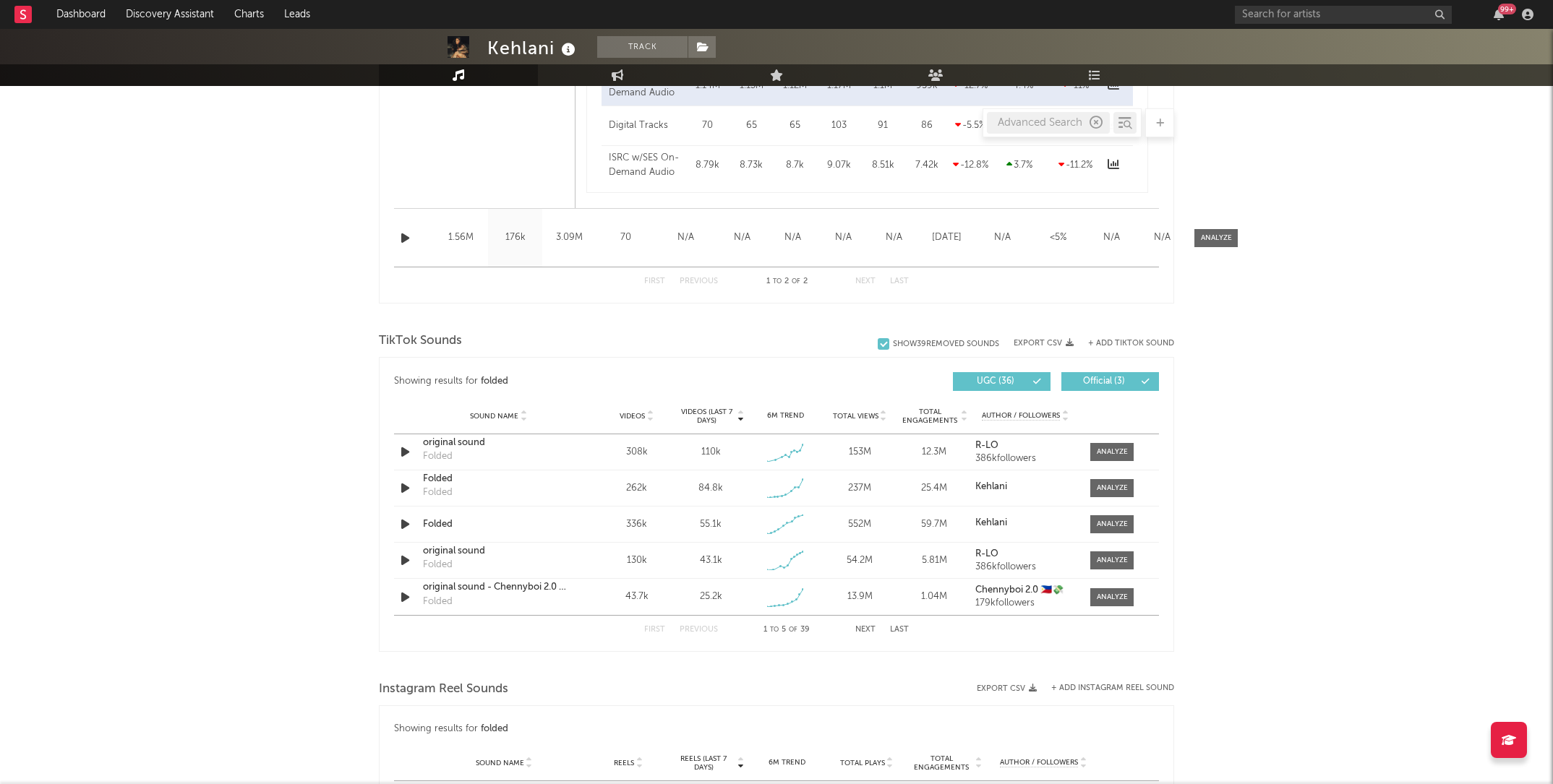
scroll to position [1255, 0]
